Goal: Task Accomplishment & Management: Manage account settings

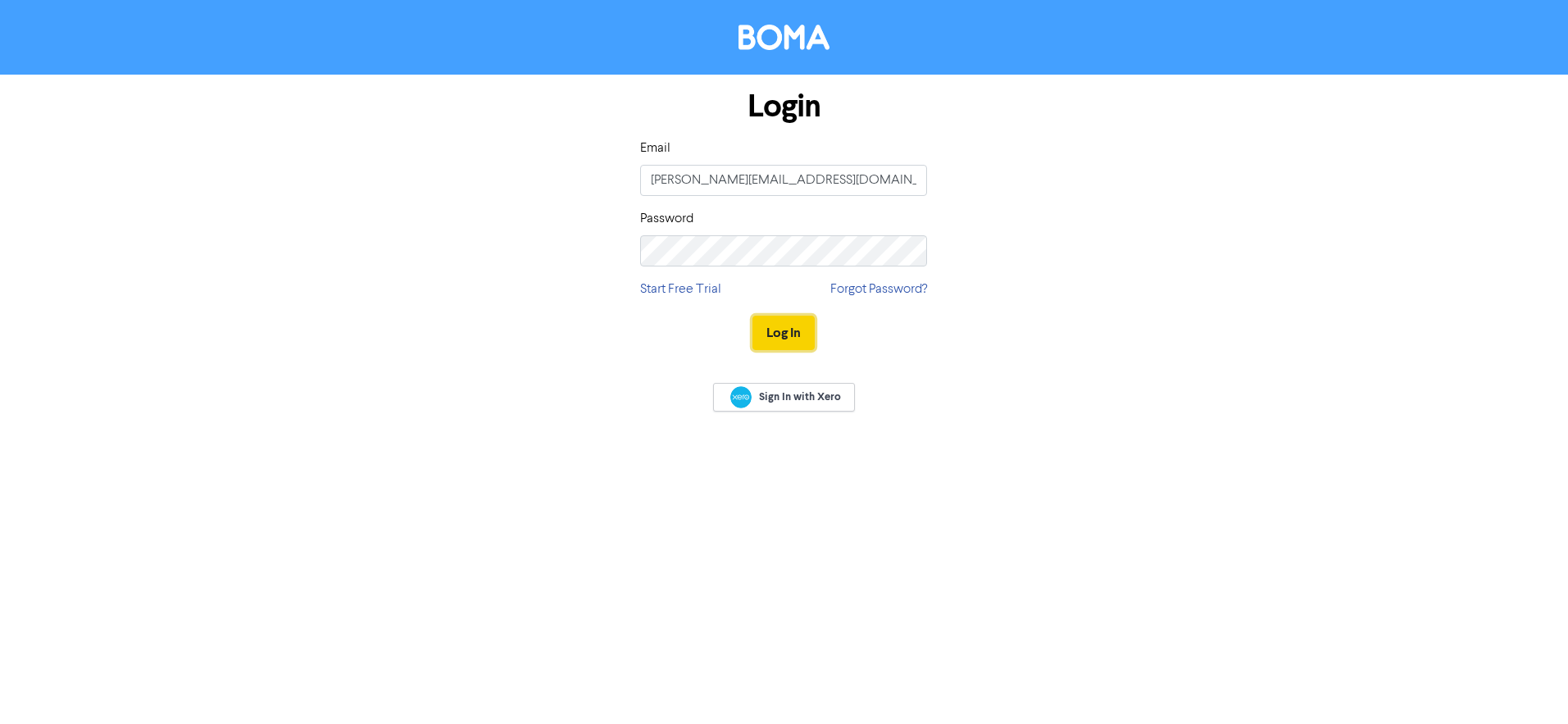
click at [778, 327] on button "Log In" at bounding box center [784, 333] width 62 height 35
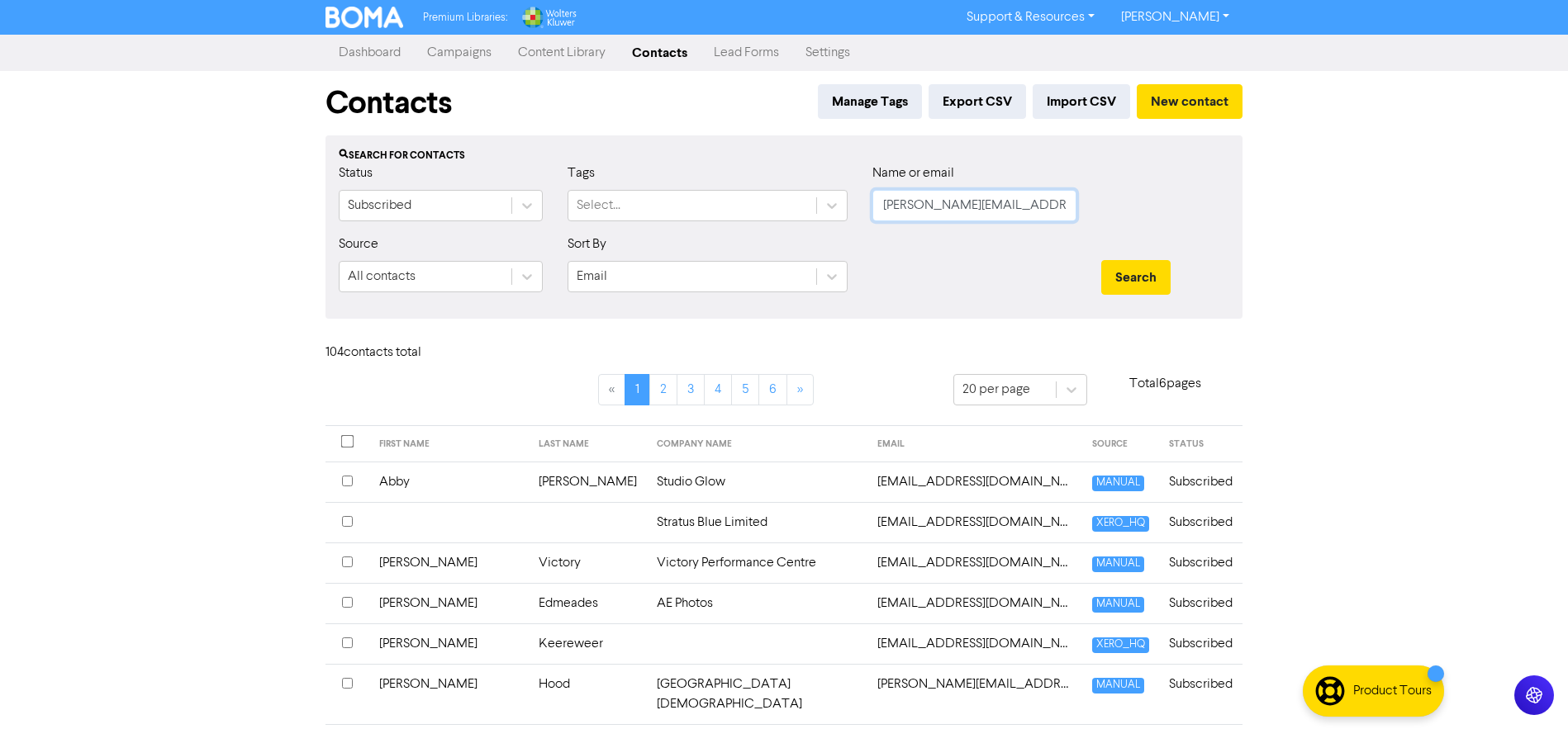
drag, startPoint x: 1025, startPoint y: 206, endPoint x: 868, endPoint y: 201, distance: 157.1
click at [868, 201] on div "Name or email [PERSON_NAME][EMAIL_ADDRESS][DOMAIN_NAME]" at bounding box center [974, 198] width 229 height 71
type input "lochray"
click at [1101, 260] on button "Search" at bounding box center [1136, 277] width 70 height 35
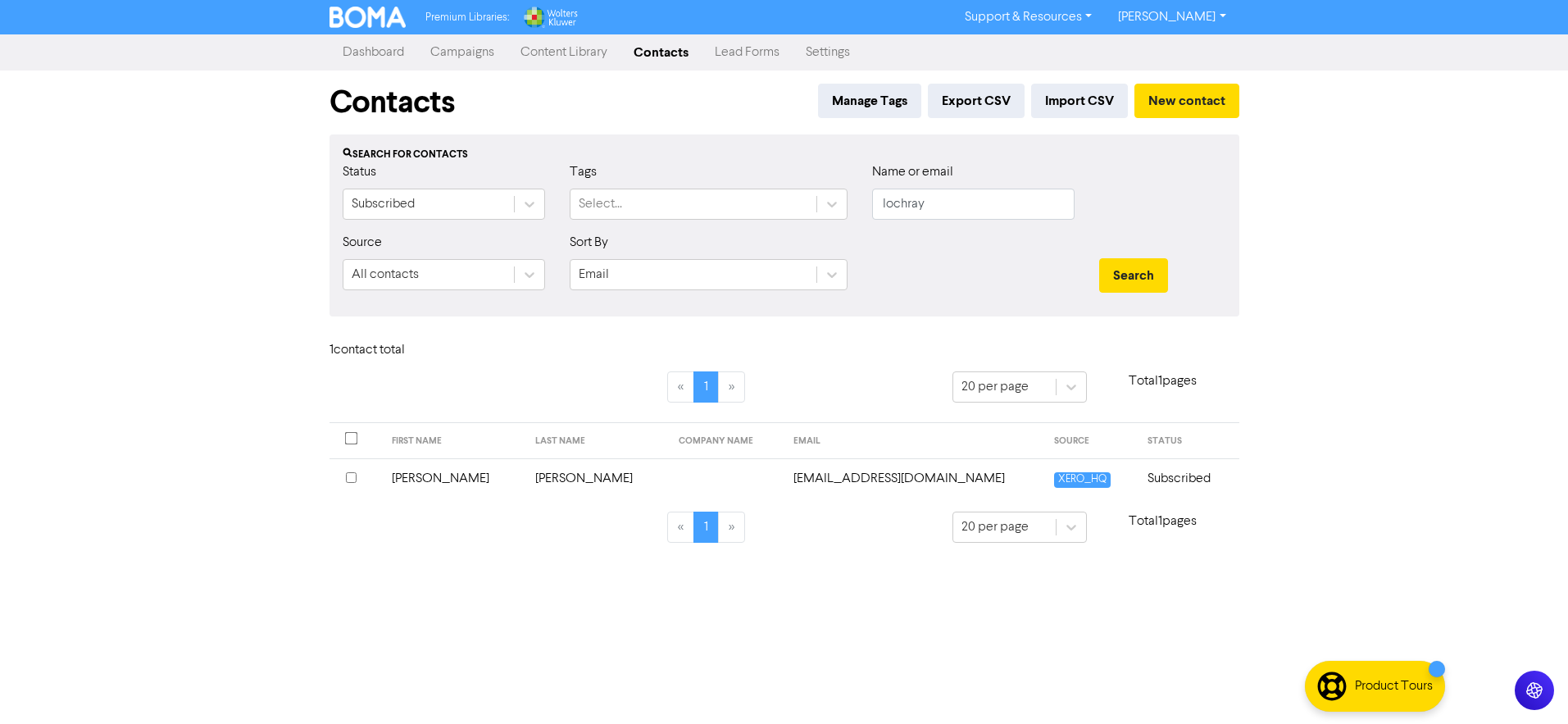
click at [351, 478] on input "checkbox" at bounding box center [351, 477] width 11 height 11
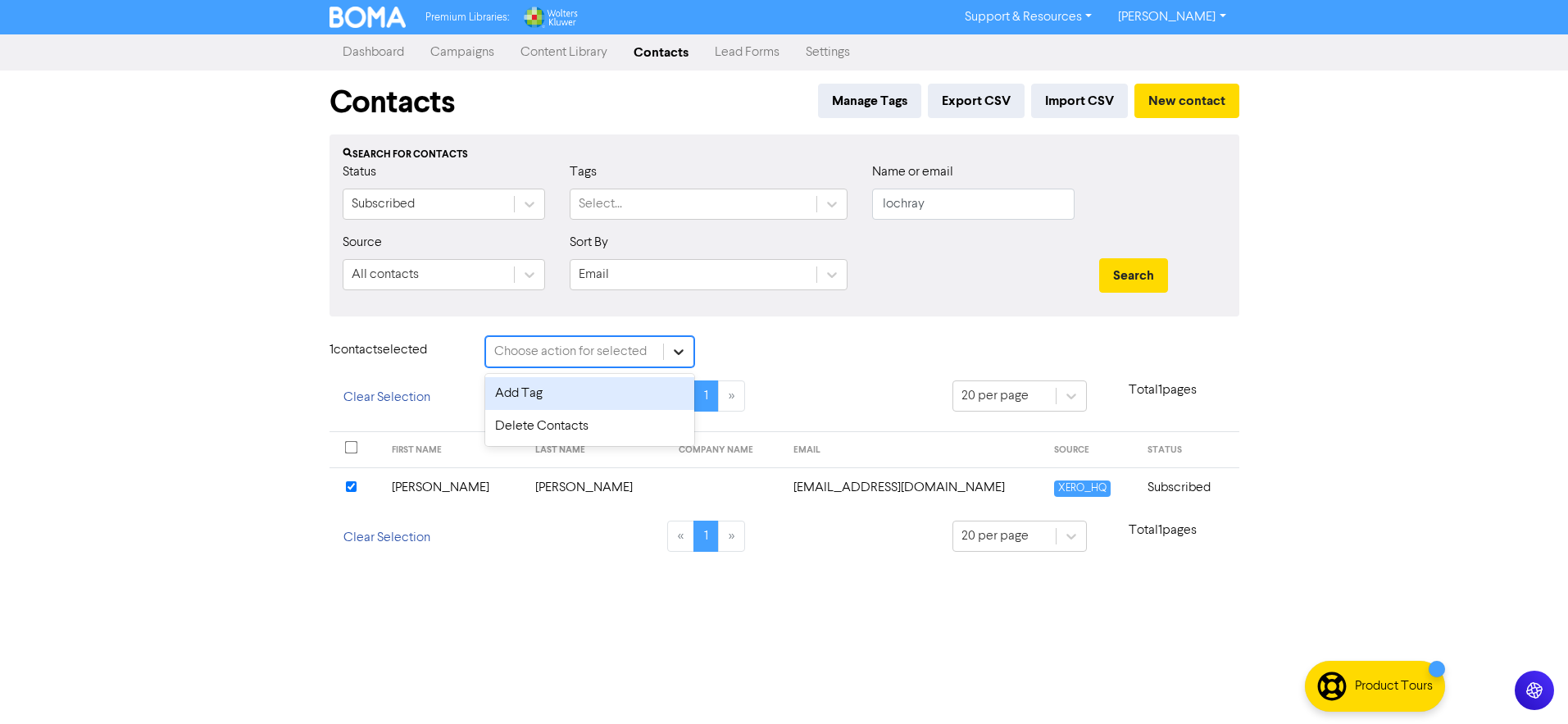
click at [665, 344] on div at bounding box center [678, 351] width 29 height 29
click at [586, 417] on div "Delete Contacts" at bounding box center [590, 426] width 209 height 33
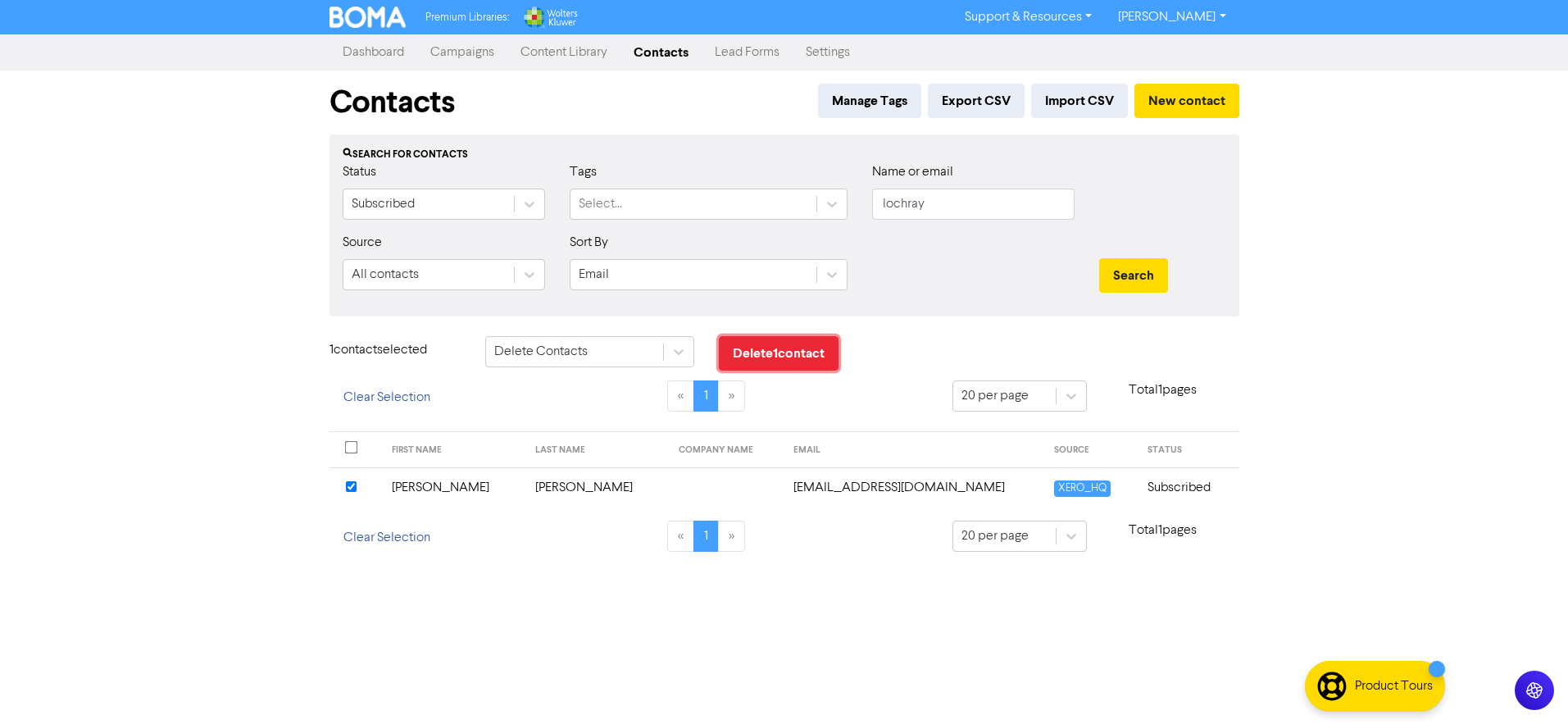
click at [765, 354] on button "Delete 1 contact" at bounding box center [778, 353] width 120 height 35
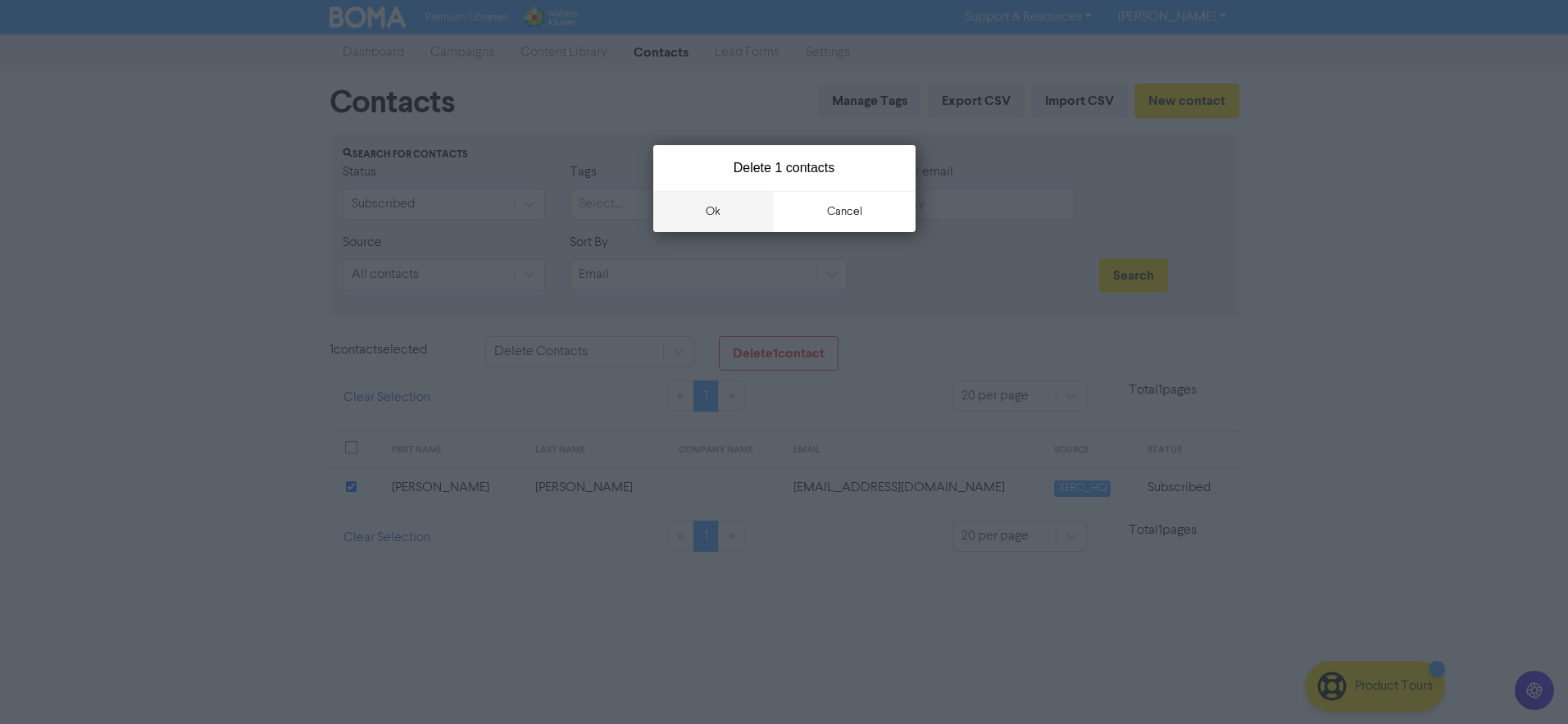
click at [721, 211] on button "ok" at bounding box center [713, 211] width 122 height 41
